Goal: Information Seeking & Learning: Learn about a topic

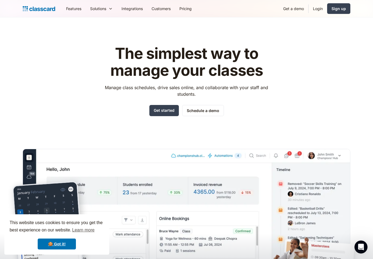
click at [71, 11] on link "Features" at bounding box center [74, 8] width 24 height 12
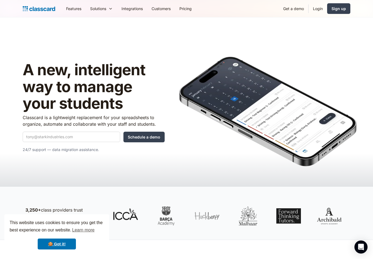
click at [99, 10] on div "Solutions" at bounding box center [98, 9] width 16 height 6
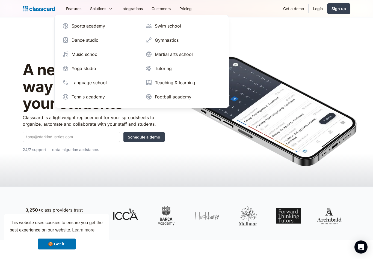
click at [160, 40] on div "Gymnastics" at bounding box center [167, 40] width 24 height 7
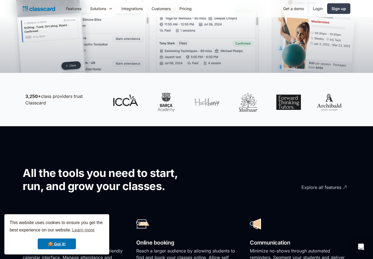
scroll to position [238, 0]
